Goal: Task Accomplishment & Management: Manage account settings

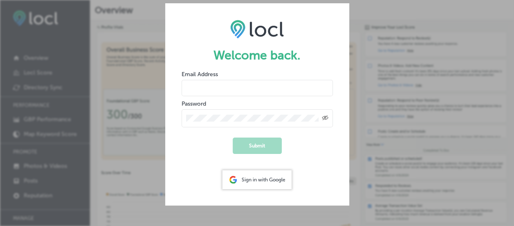
type input "janel@bountifulbackyard.org"
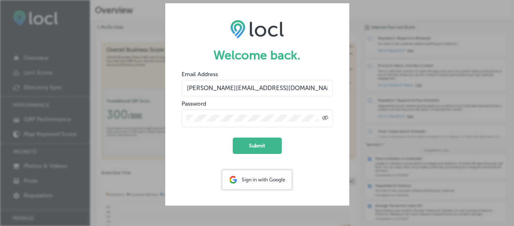
click at [324, 116] on icon "Toggle password visibility" at bounding box center [325, 117] width 7 height 5
click at [261, 142] on button "Submit" at bounding box center [257, 146] width 49 height 16
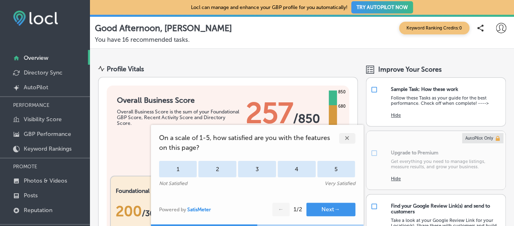
click at [345, 138] on div "✕" at bounding box center [347, 138] width 16 height 11
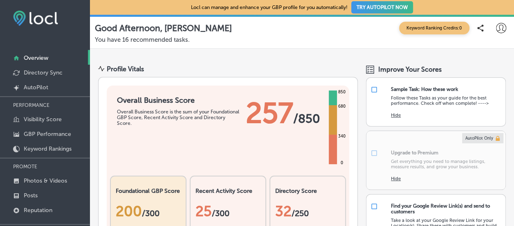
click at [377, 7] on button "TRY AUTOPILOT NOW" at bounding box center [383, 7] width 62 height 12
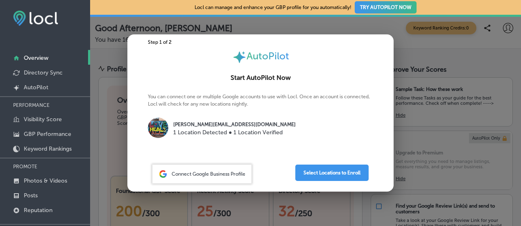
click at [208, 131] on p "1 Location Detected ● 1 Location Verified" at bounding box center [234, 132] width 122 height 9
click at [320, 176] on button "Select Locations to Enroll" at bounding box center [331, 173] width 73 height 16
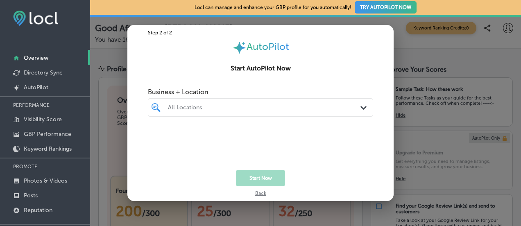
click at [191, 110] on div "All Locations" at bounding box center [264, 107] width 193 height 7
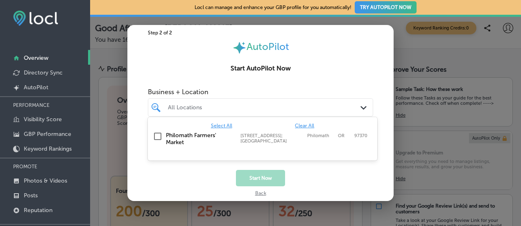
click at [158, 133] on input "checkbox" at bounding box center [158, 136] width 10 height 10
click at [219, 124] on span "Select All" at bounding box center [221, 126] width 21 height 6
click at [264, 181] on button "Start Now" at bounding box center [260, 178] width 49 height 16
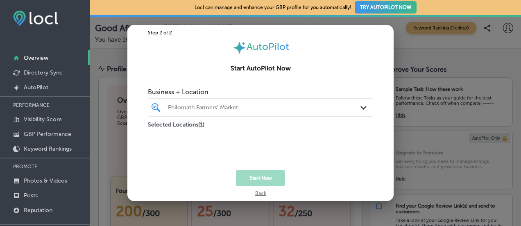
click at [301, 181] on div "Start Now" at bounding box center [260, 178] width 266 height 16
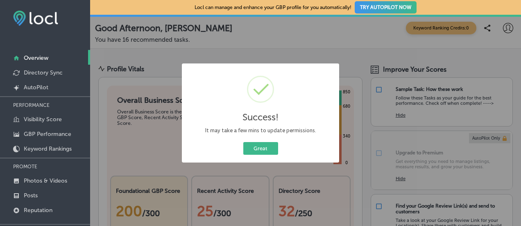
click at [253, 178] on div "Success! × It may take a few mins to update permissions. Great Cancel" at bounding box center [260, 113] width 521 height 226
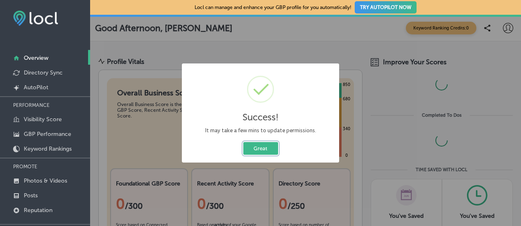
click at [252, 149] on button "Great" at bounding box center [260, 148] width 35 height 13
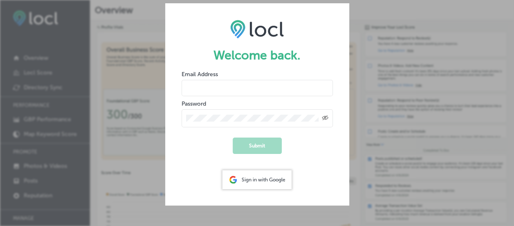
type input "[PERSON_NAME][EMAIL_ADDRESS][DOMAIN_NAME]"
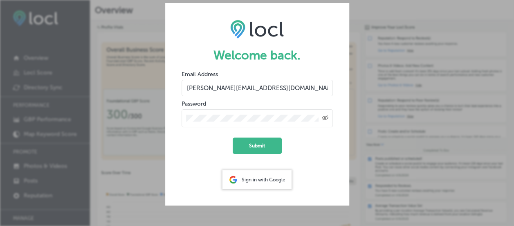
click at [298, 187] on form "Welcome back. Email Address [PERSON_NAME][EMAIL_ADDRESS][DOMAIN_NAME] Password …" at bounding box center [257, 104] width 184 height 202
click at [244, 147] on button "Submit" at bounding box center [257, 146] width 49 height 16
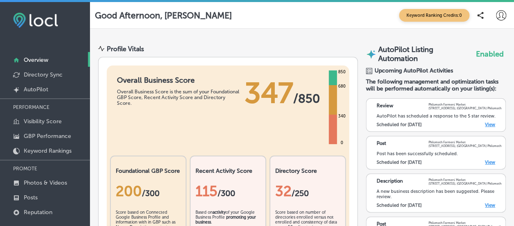
click at [485, 122] on link "View" at bounding box center [490, 124] width 10 height 5
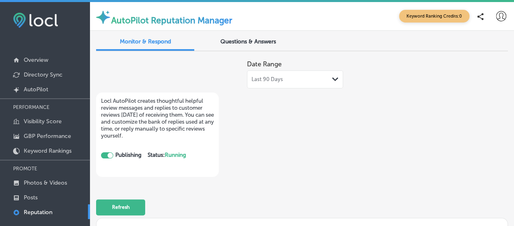
checkbox input "true"
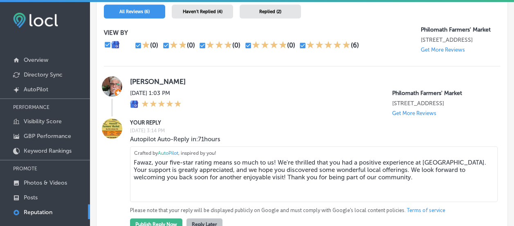
scroll to position [491, 0]
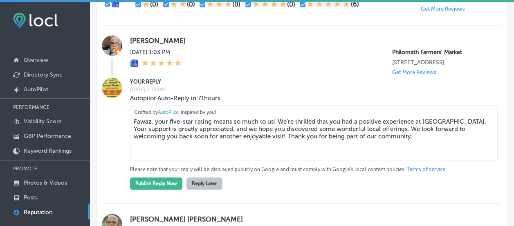
click at [153, 190] on button "Publish Reply Now" at bounding box center [156, 183] width 52 height 12
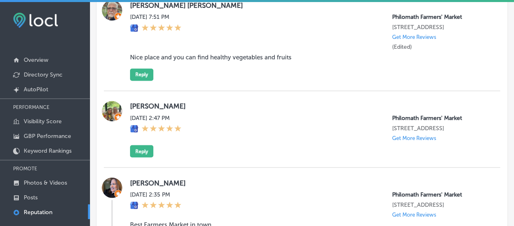
scroll to position [655, 0]
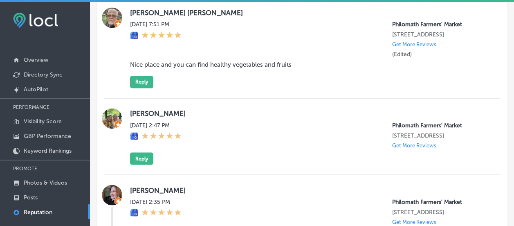
click at [138, 165] on button "Reply" at bounding box center [141, 158] width 23 height 12
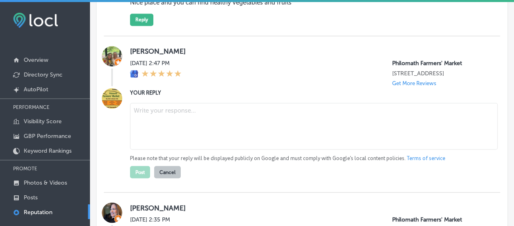
scroll to position [737, 0]
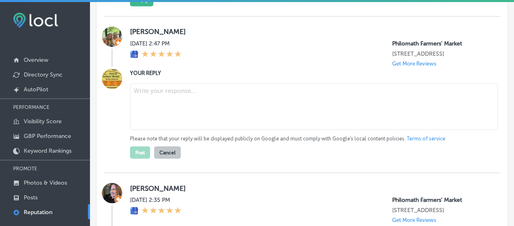
click at [149, 123] on textarea at bounding box center [314, 106] width 368 height 47
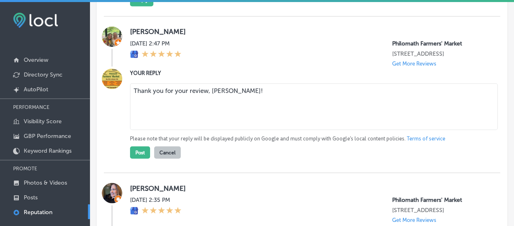
type textarea "Thank you for your review, Racquel!"
click at [144, 158] on button "Post" at bounding box center [140, 152] width 20 height 12
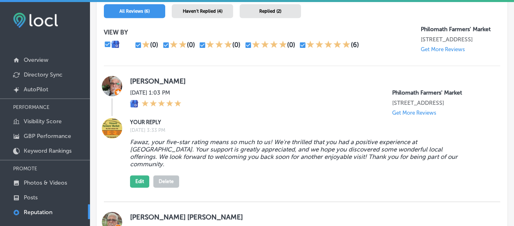
scroll to position [450, 0]
click at [442, 50] on p "Get More Reviews" at bounding box center [443, 50] width 44 height 6
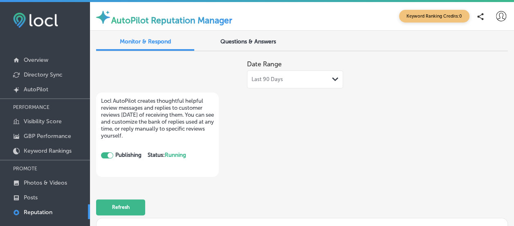
scroll to position [0, 0]
click at [35, 90] on p "AutoPilot" at bounding box center [36, 89] width 25 height 7
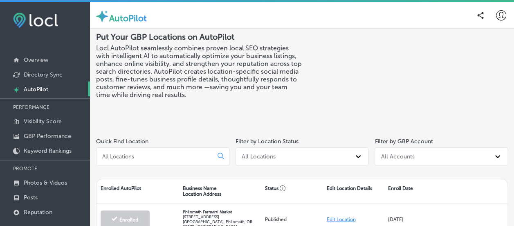
scroll to position [41, 0]
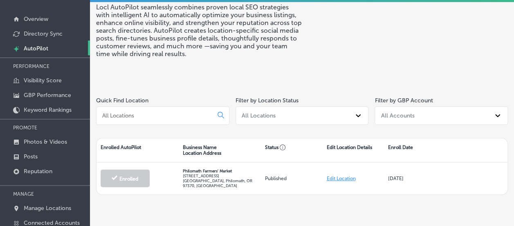
click at [218, 115] on icon at bounding box center [221, 115] width 7 height 7
click at [35, 140] on p "Photos & Videos" at bounding box center [45, 141] width 43 height 7
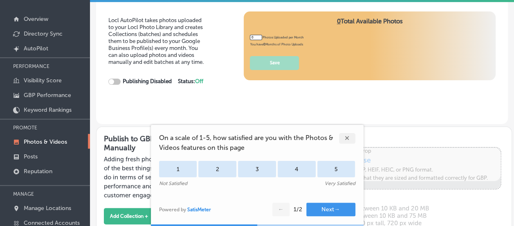
type input "5"
checkbox input "true"
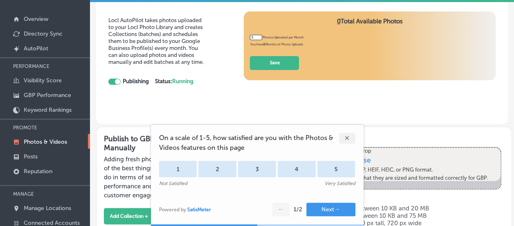
click at [345, 138] on div "✕" at bounding box center [347, 138] width 16 height 11
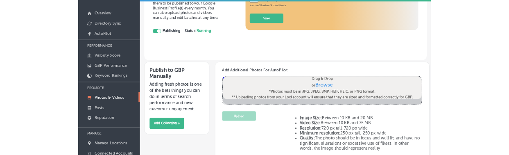
scroll to position [41, 0]
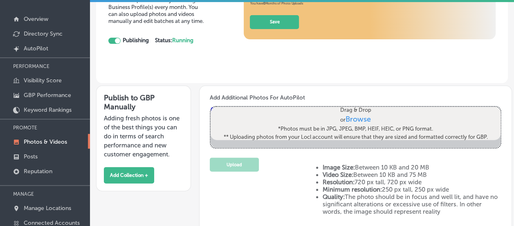
click at [359, 118] on span "Browse" at bounding box center [358, 119] width 25 height 9
click at [359, 109] on input "Drag & Drop or Browse *Photos must be in JPG, JPEG, BMP, HEIF, HEIC, or PNG for…" at bounding box center [356, 108] width 290 height 2
click at [481, 63] on div "Locl AutoPilot takes photos uploaded to your Locl Photo Library and creates Col…" at bounding box center [302, 27] width 412 height 113
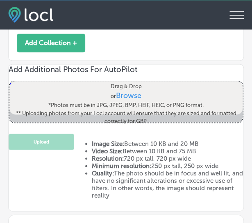
scroll to position [327, 0]
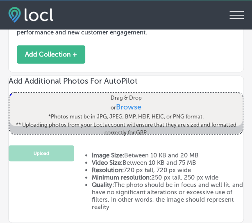
click at [129, 102] on span "Browse" at bounding box center [128, 106] width 25 height 9
click at [129, 95] on input "Drag & Drop or Browse *Photos must be in JPG, JPEG, BMP, HEIF, HEIC, or PNG for…" at bounding box center [125, 94] width 233 height 2
